Goal: Task Accomplishment & Management: Manage account settings

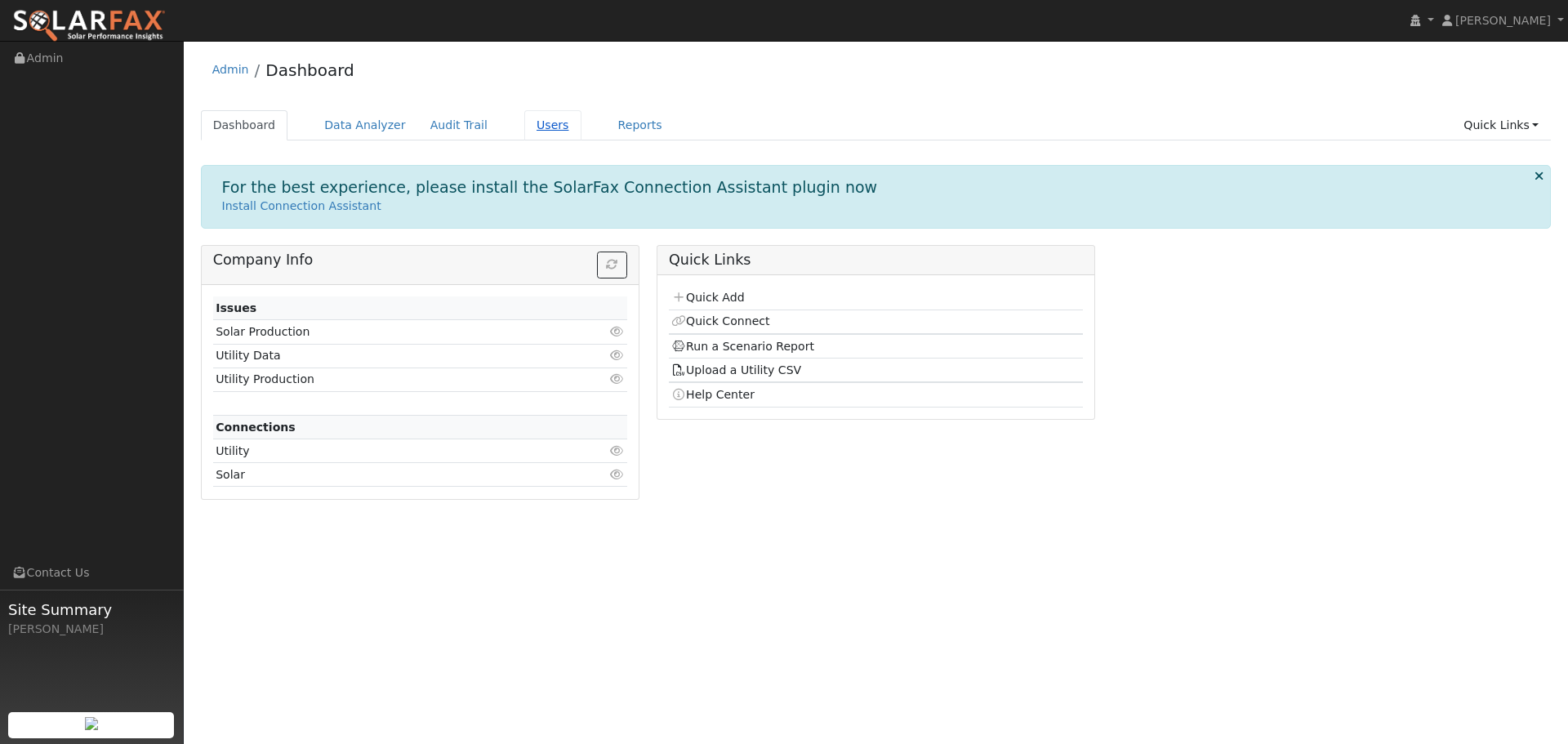
click at [524, 133] on link "Users" at bounding box center [552, 125] width 57 height 30
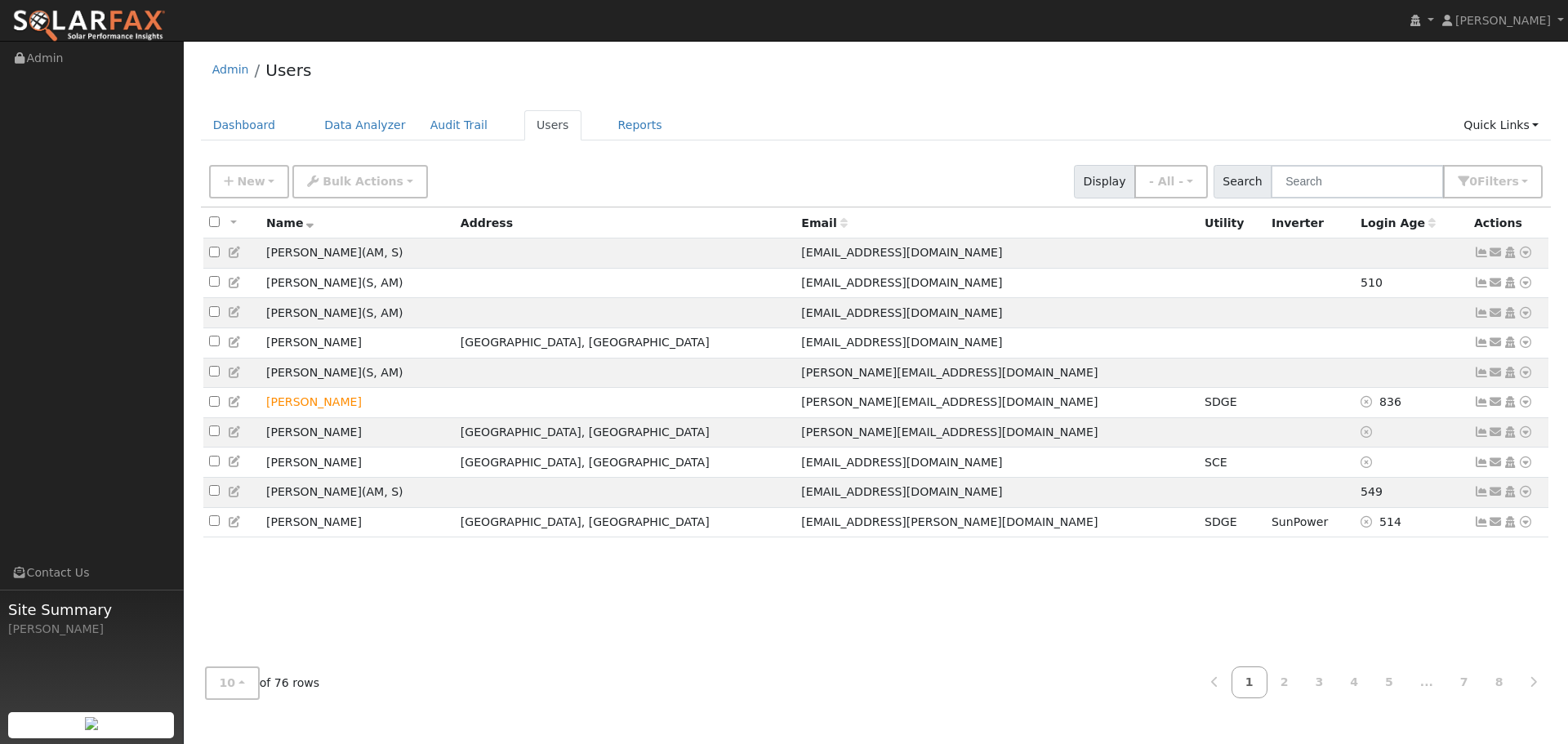
click at [1494, 147] on div "Dashboard Data Analyzer Audit Trail Users Reports Quick Links Quick Add Quick C…" at bounding box center [876, 133] width 1351 height 46
click at [1495, 138] on link "Quick Links" at bounding box center [1501, 125] width 99 height 30
click at [1294, 168] on input "text" at bounding box center [1357, 181] width 173 height 33
click at [1488, 183] on span "Filter s" at bounding box center [1498, 181] width 41 height 13
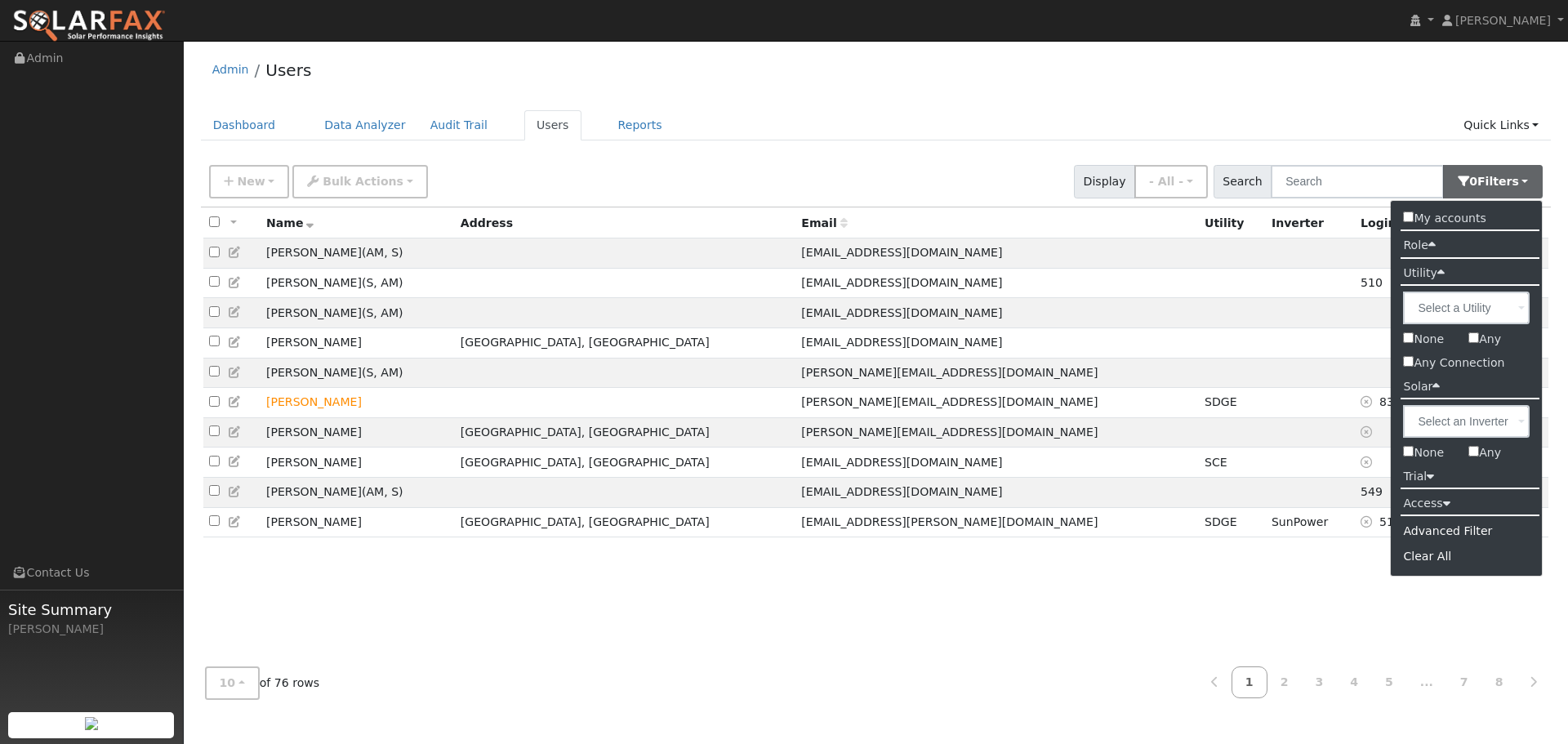
click at [1474, 454] on input "Any" at bounding box center [1474, 451] width 11 height 11
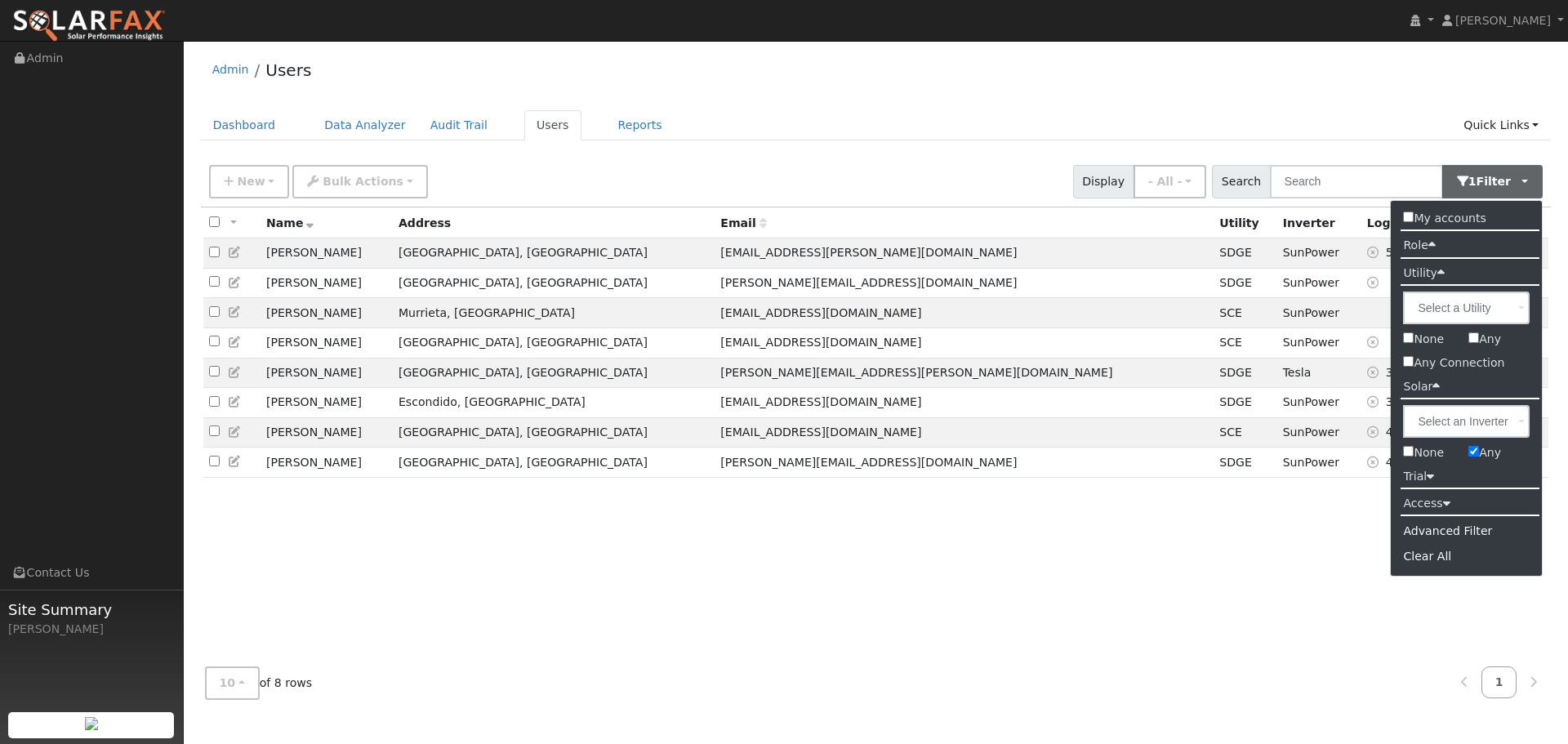
click at [949, 558] on div "All None All on page None on page Name Address Email Utility Inverter Login Age…" at bounding box center [876, 430] width 1351 height 447
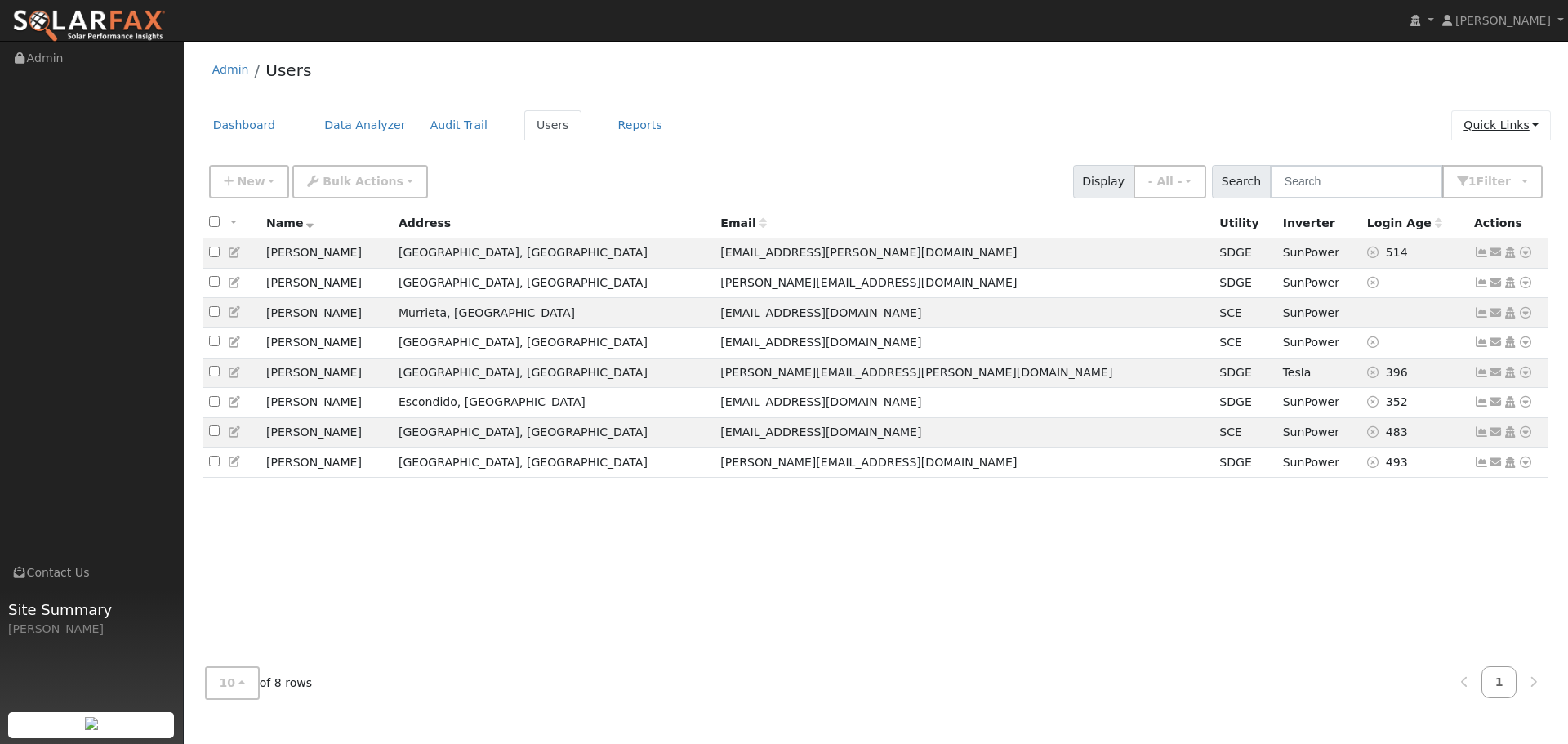
click at [1475, 121] on link "Quick Links" at bounding box center [1501, 125] width 99 height 30
click at [1428, 91] on div "Admin Users" at bounding box center [876, 74] width 1351 height 50
click at [1477, 186] on button "1 Filter" at bounding box center [1493, 181] width 101 height 33
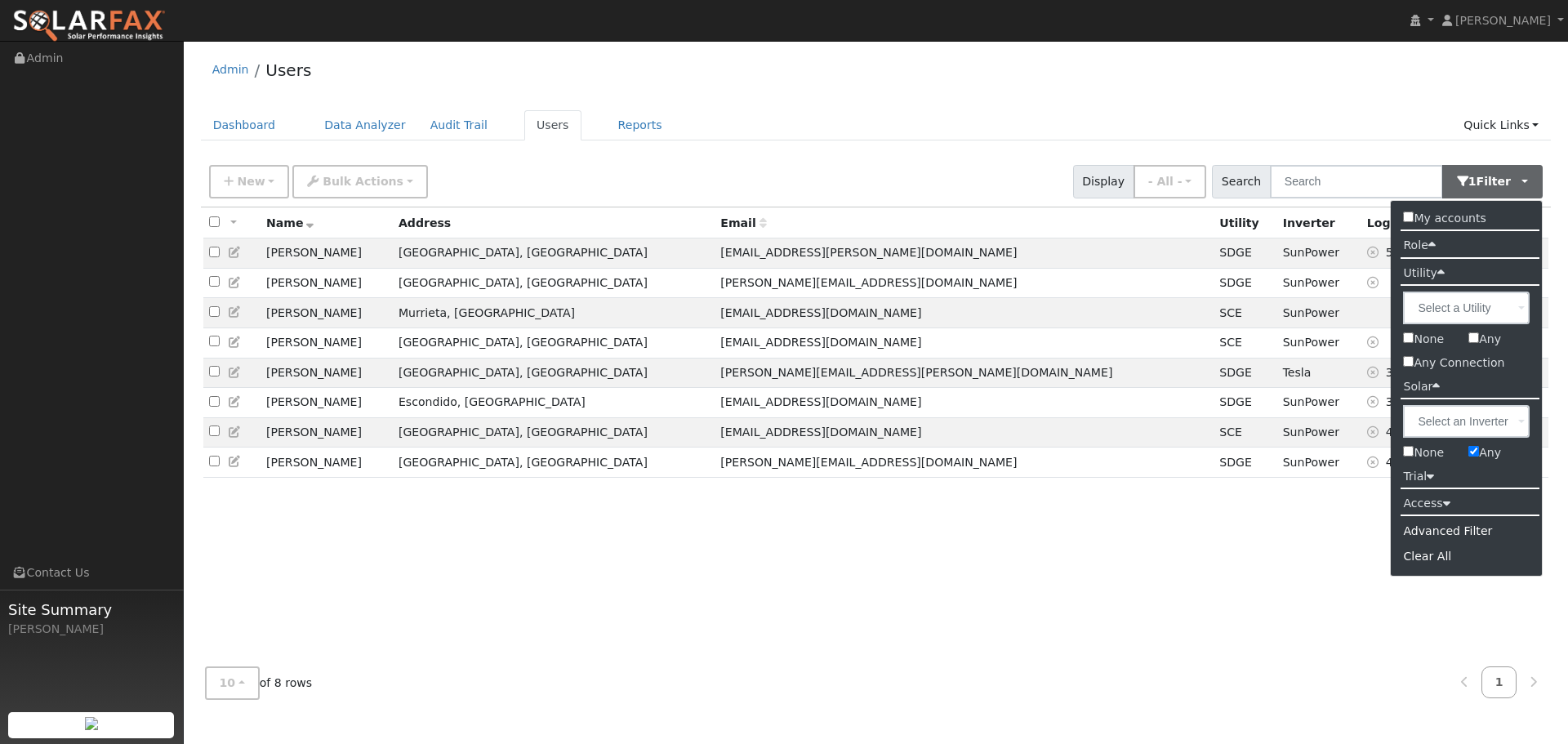
click at [1484, 455] on label "Any" at bounding box center [1484, 452] width 57 height 24
click at [1479, 455] on input "Any" at bounding box center [1474, 451] width 11 height 11
checkbox input "false"
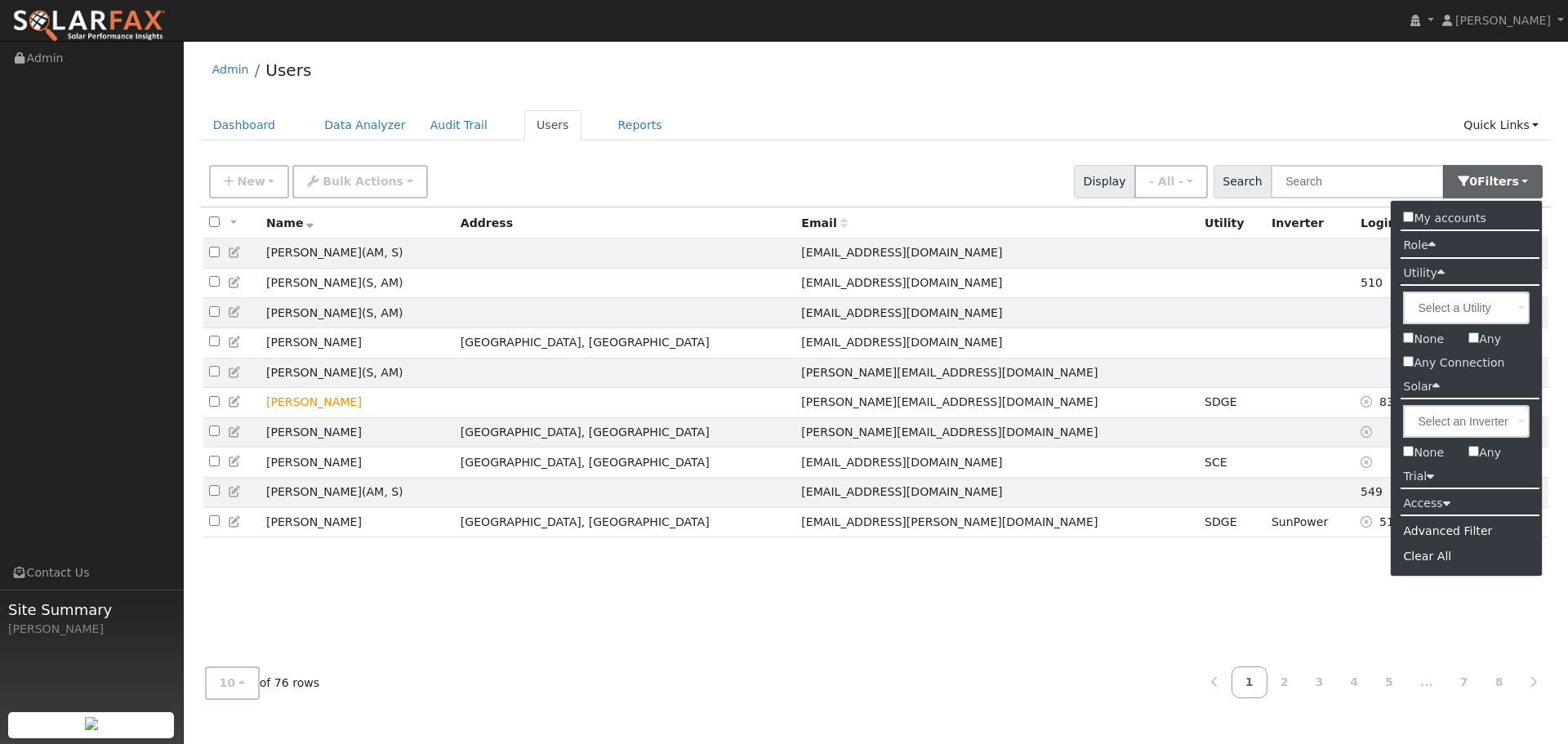
click at [1437, 495] on label "Access" at bounding box center [1426, 504] width 71 height 24
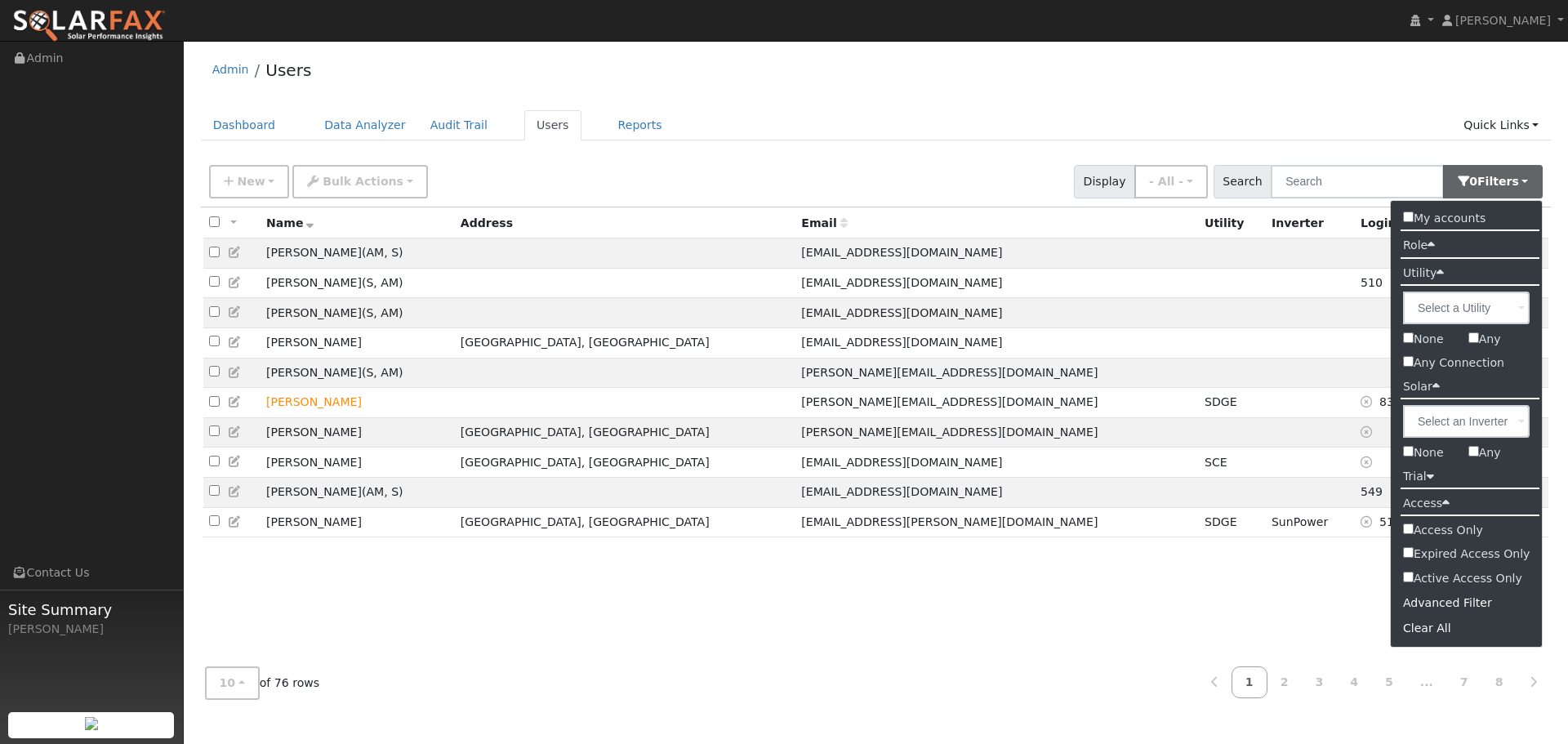
click at [1406, 582] on input "Active Access Only" at bounding box center [1408, 577] width 11 height 11
checkbox input "true"
